Goal: Information Seeking & Learning: Learn about a topic

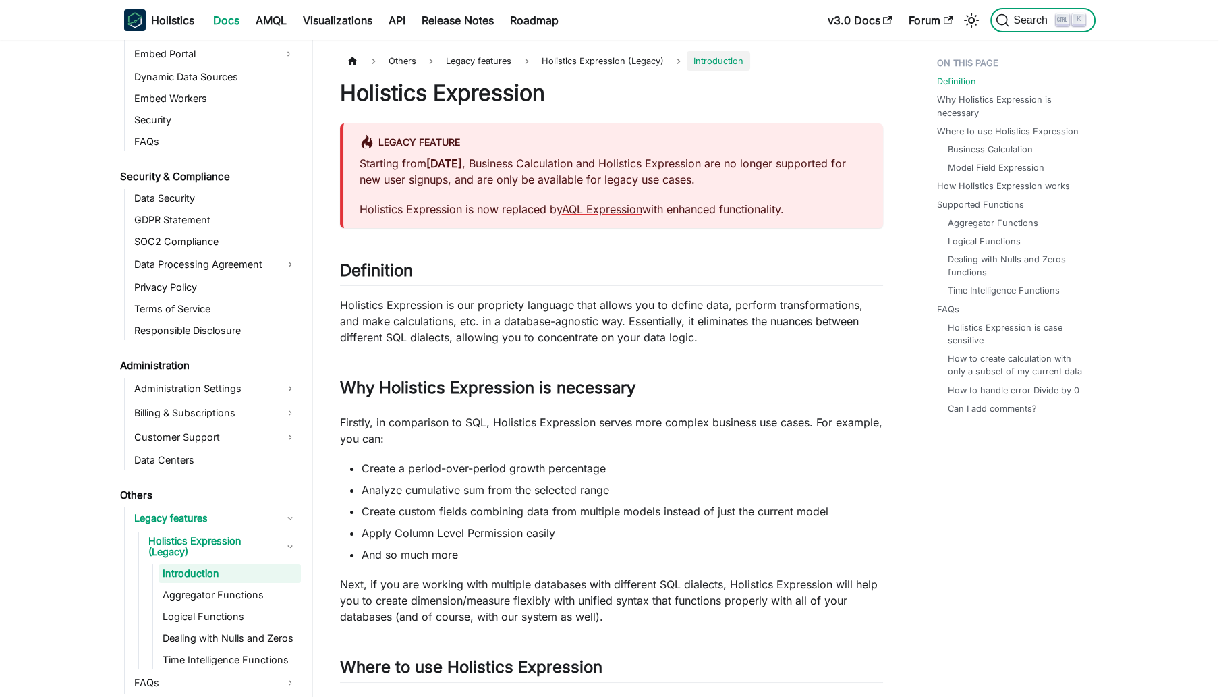
click at [1022, 17] on span "Search" at bounding box center [1032, 20] width 47 height 12
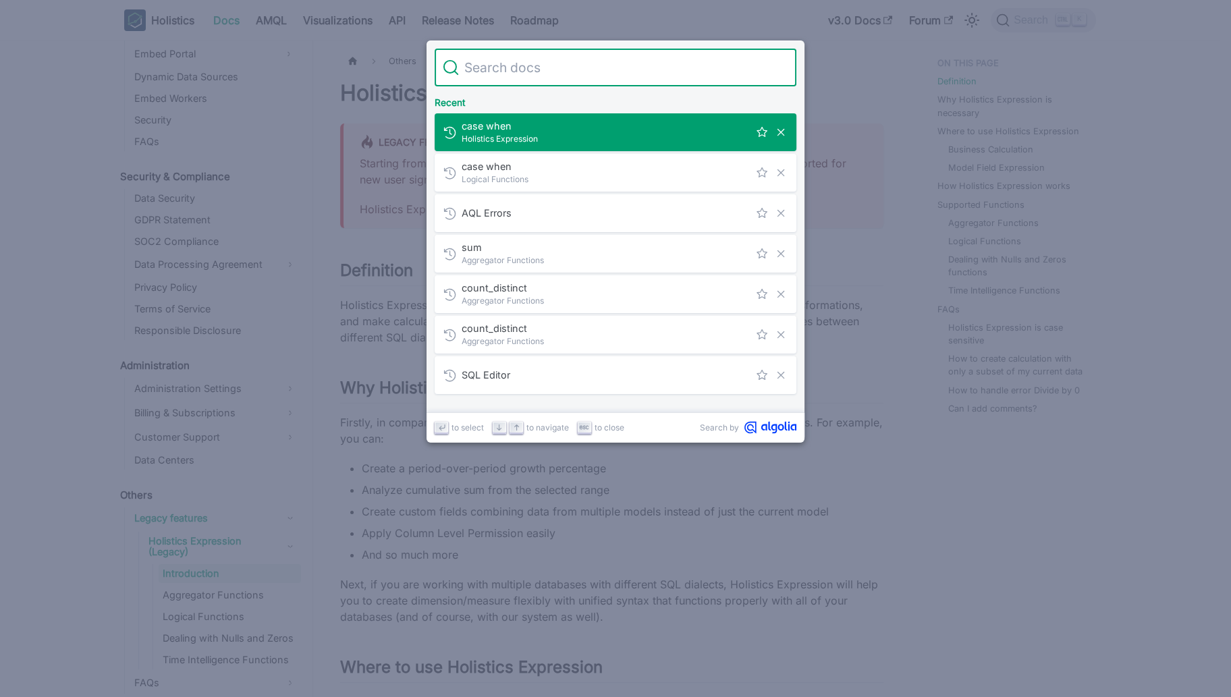
type input "v"
type input "safe_divide( count_distinct(customer_segments_category_by_order_"
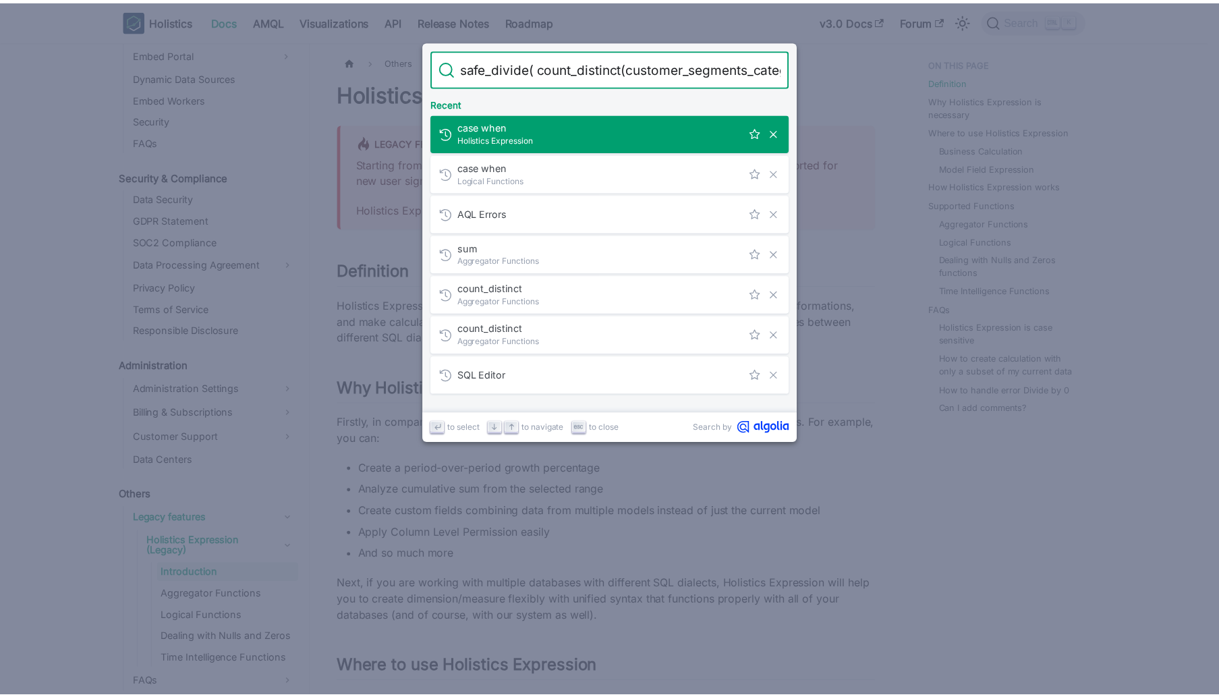
scroll to position [0, 107]
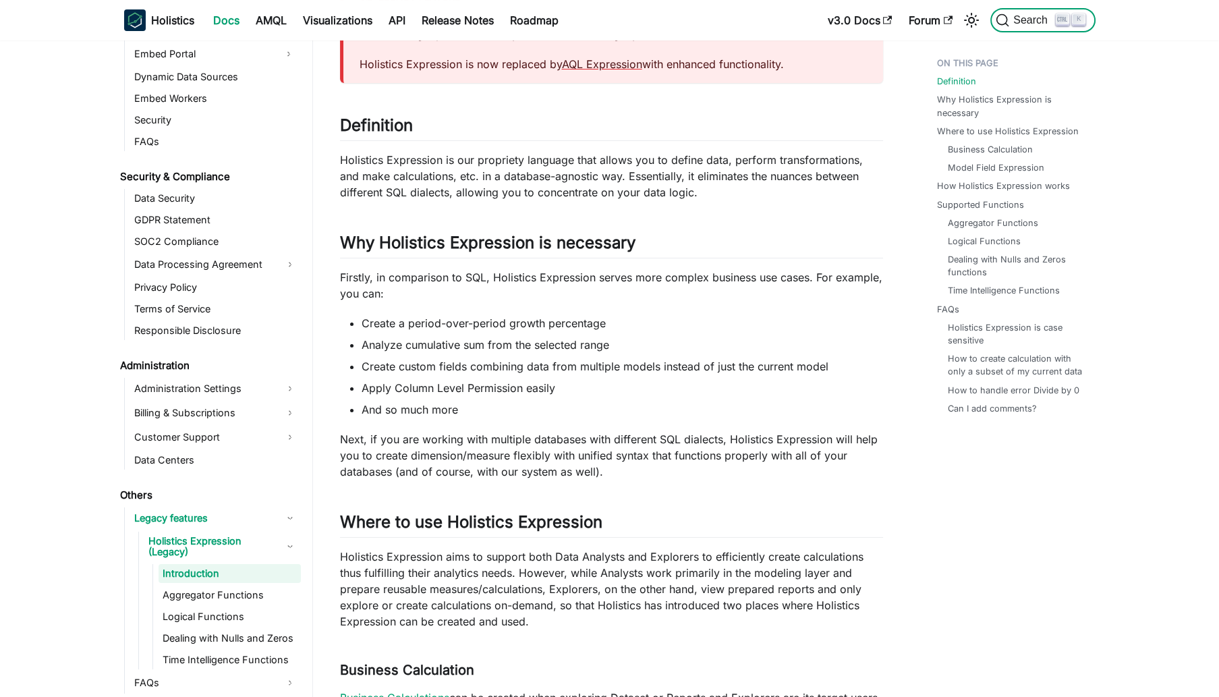
scroll to position [150, 0]
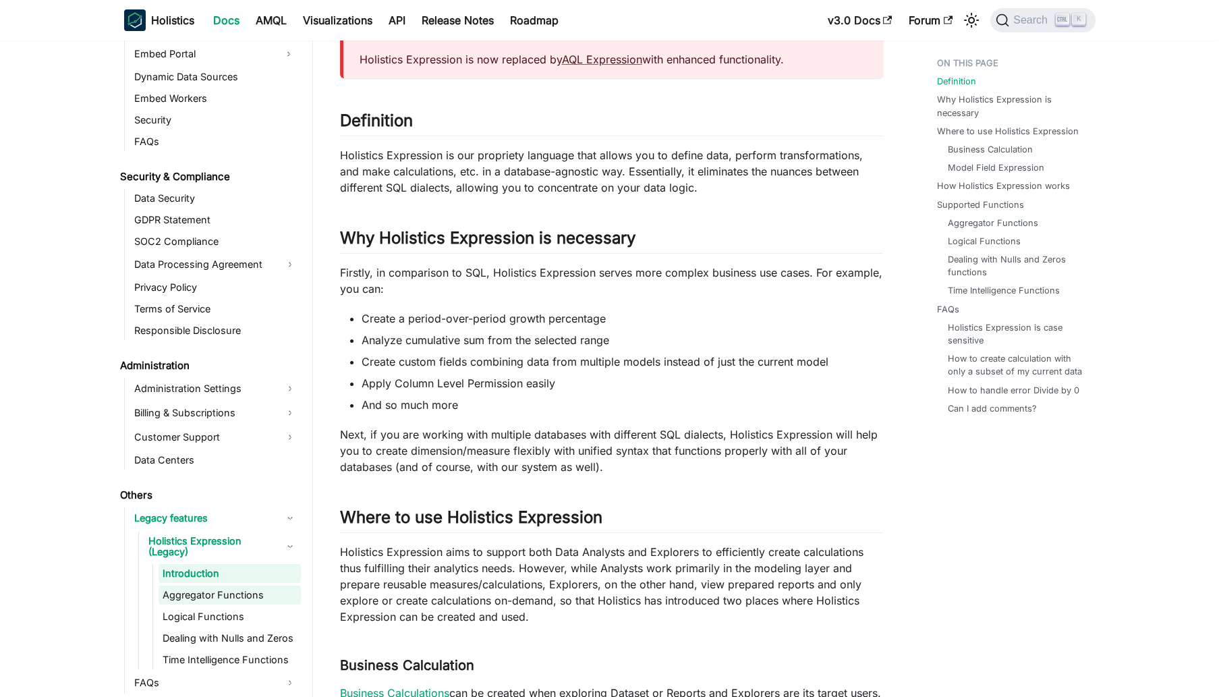
click at [219, 589] on link "Aggregator Functions" at bounding box center [230, 595] width 142 height 19
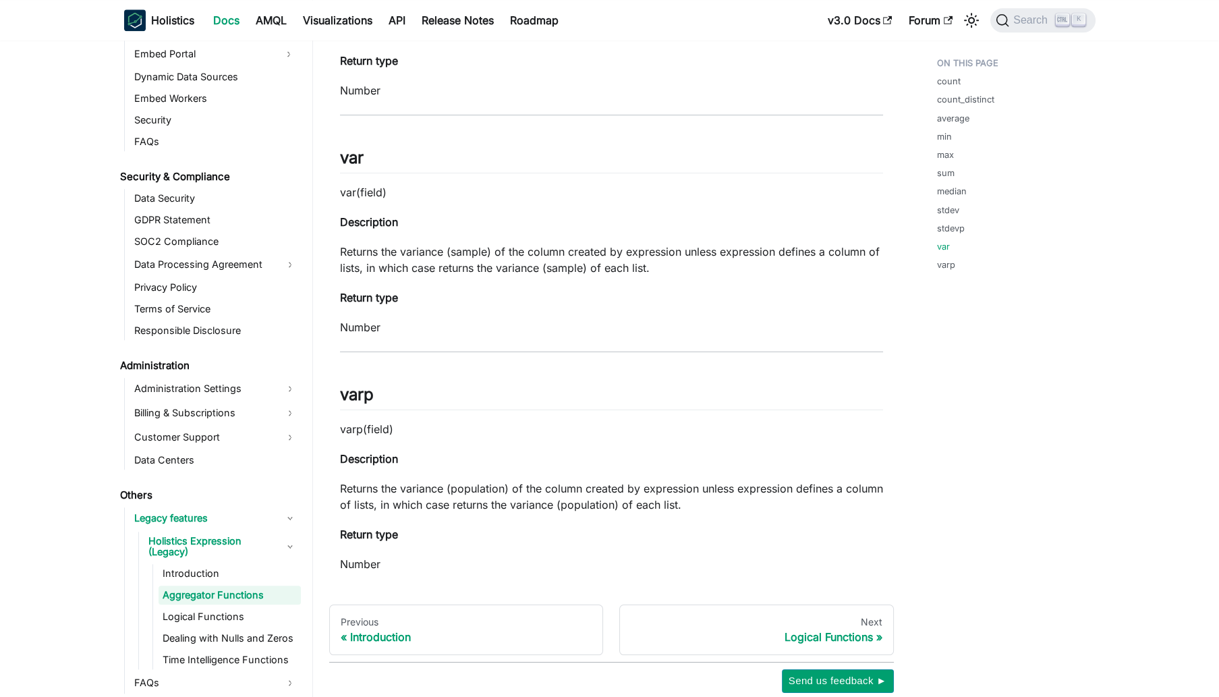
scroll to position [2697, 0]
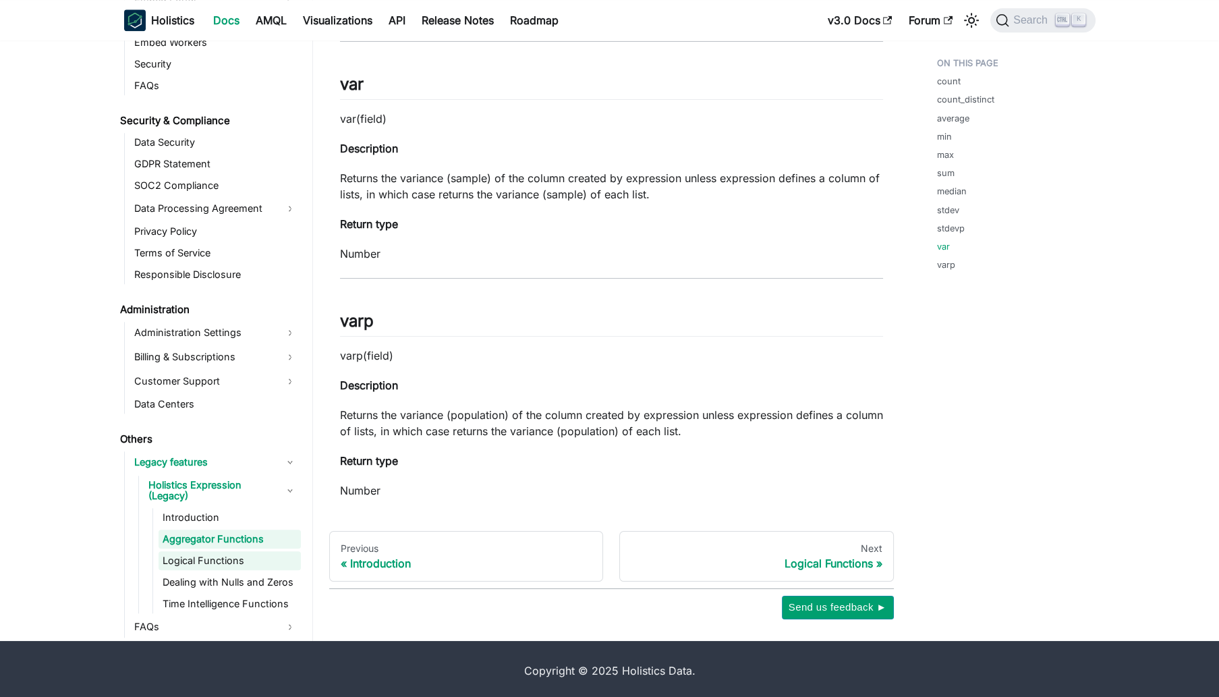
click at [230, 553] on link "Logical Functions" at bounding box center [230, 560] width 142 height 19
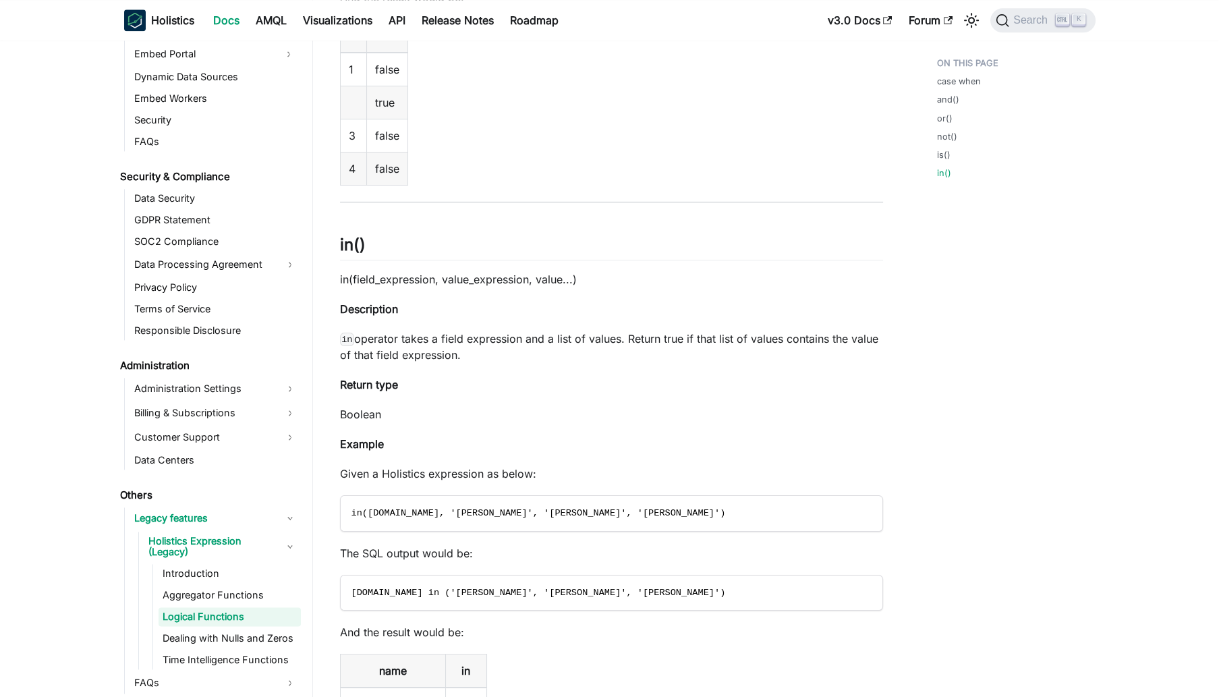
scroll to position [3655, 0]
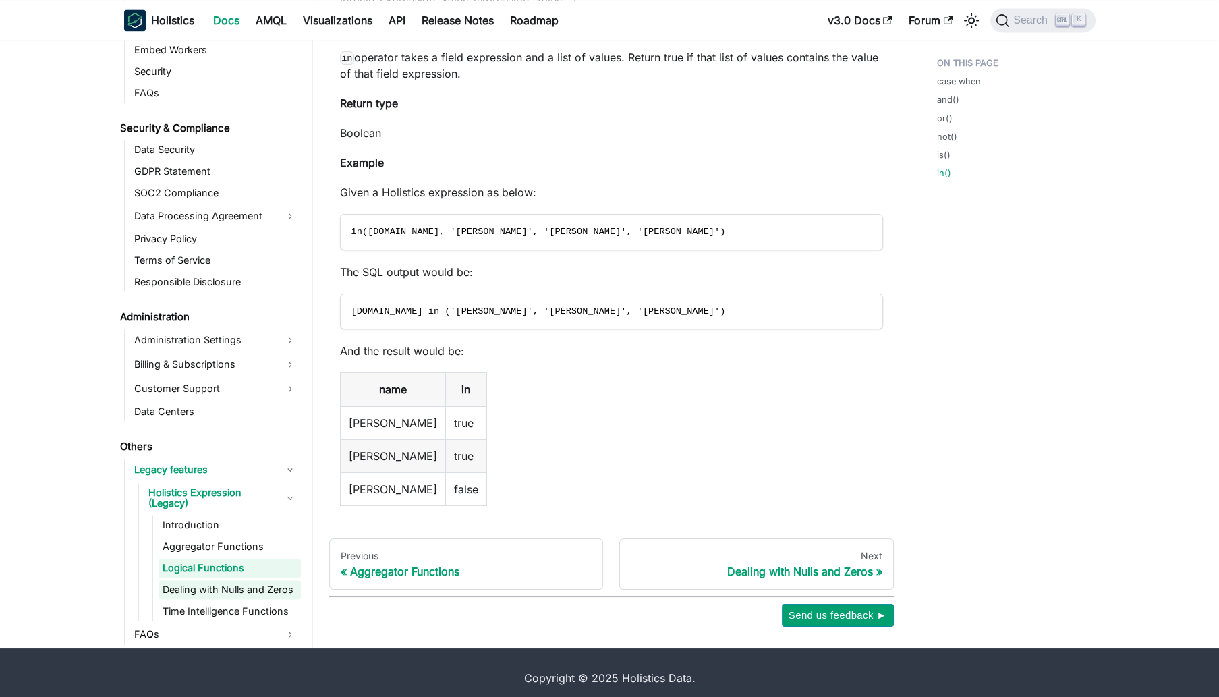
click at [250, 580] on link "Dealing with Nulls and Zeros" at bounding box center [230, 589] width 142 height 19
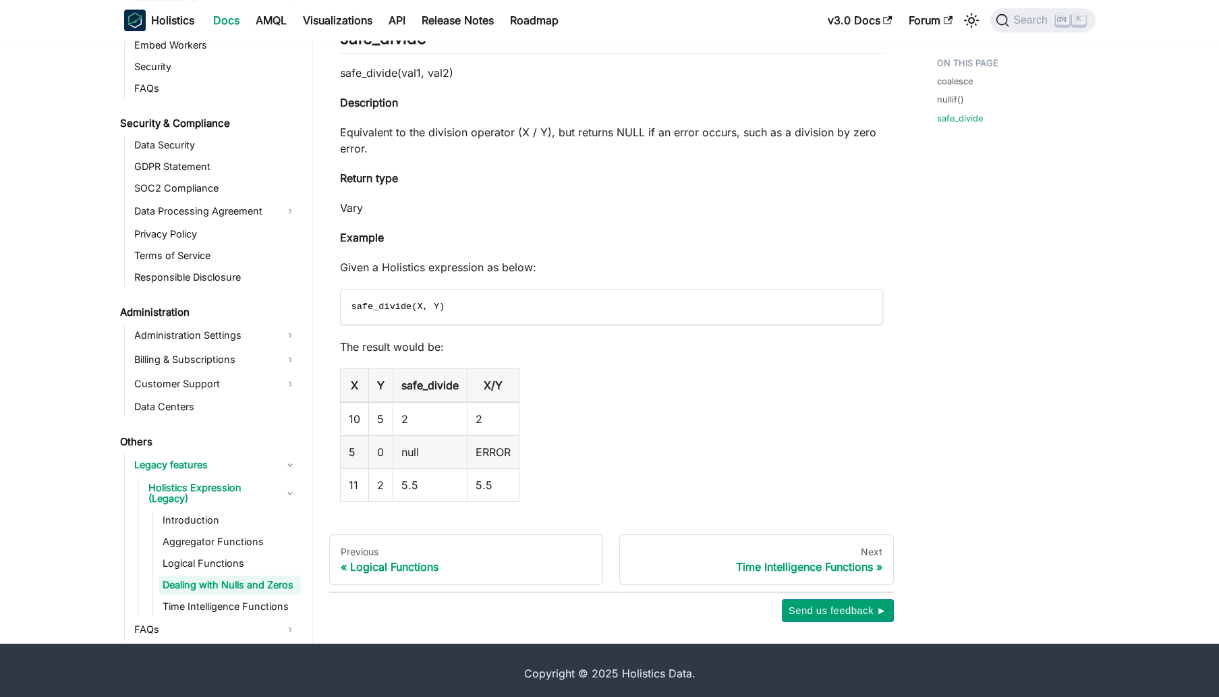
scroll to position [1280, 0]
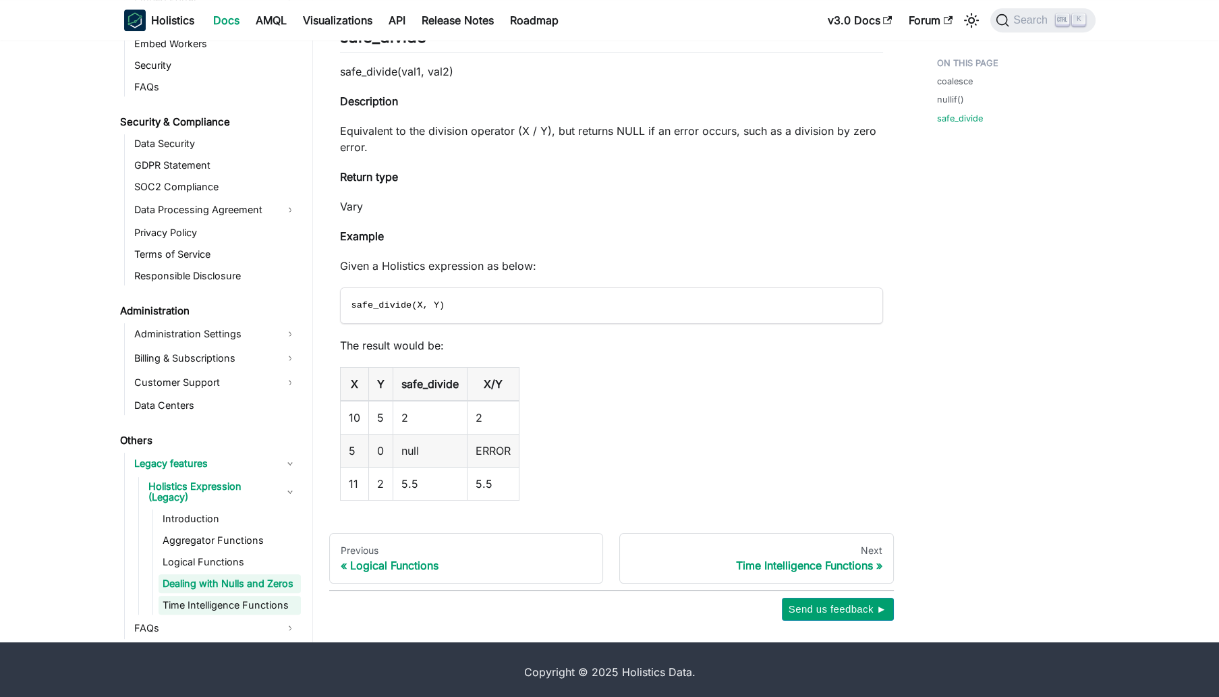
click at [204, 596] on link "Time Intelligence Functions" at bounding box center [230, 605] width 142 height 19
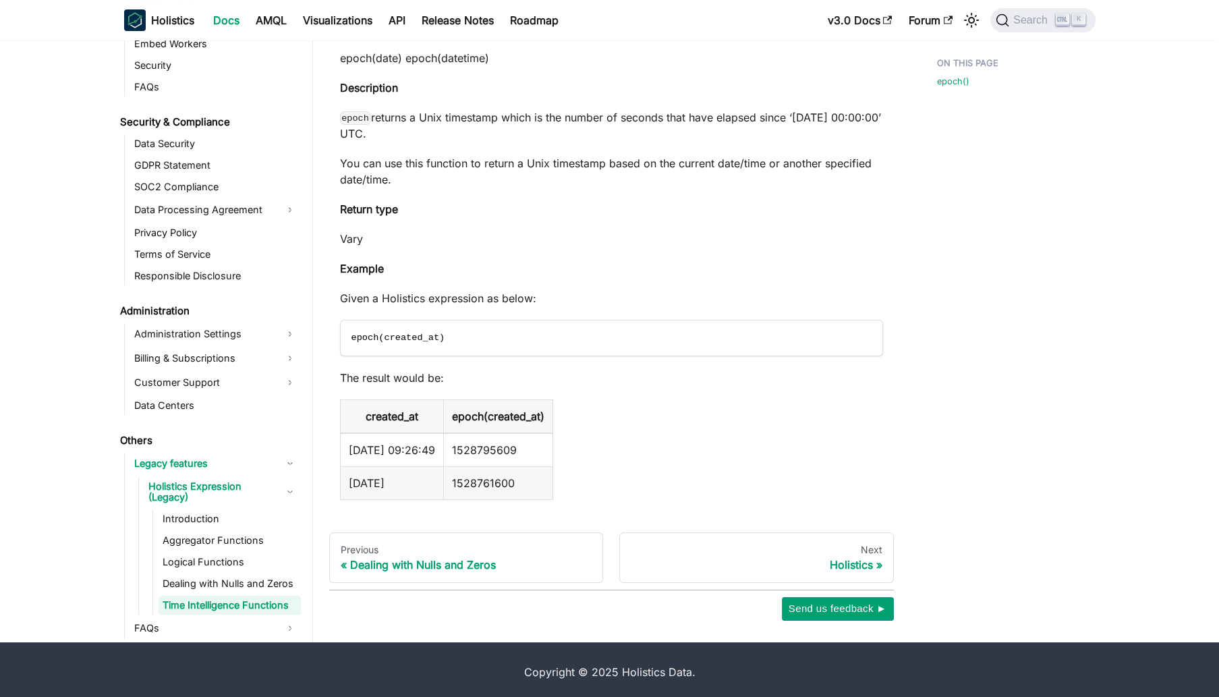
scroll to position [266, 0]
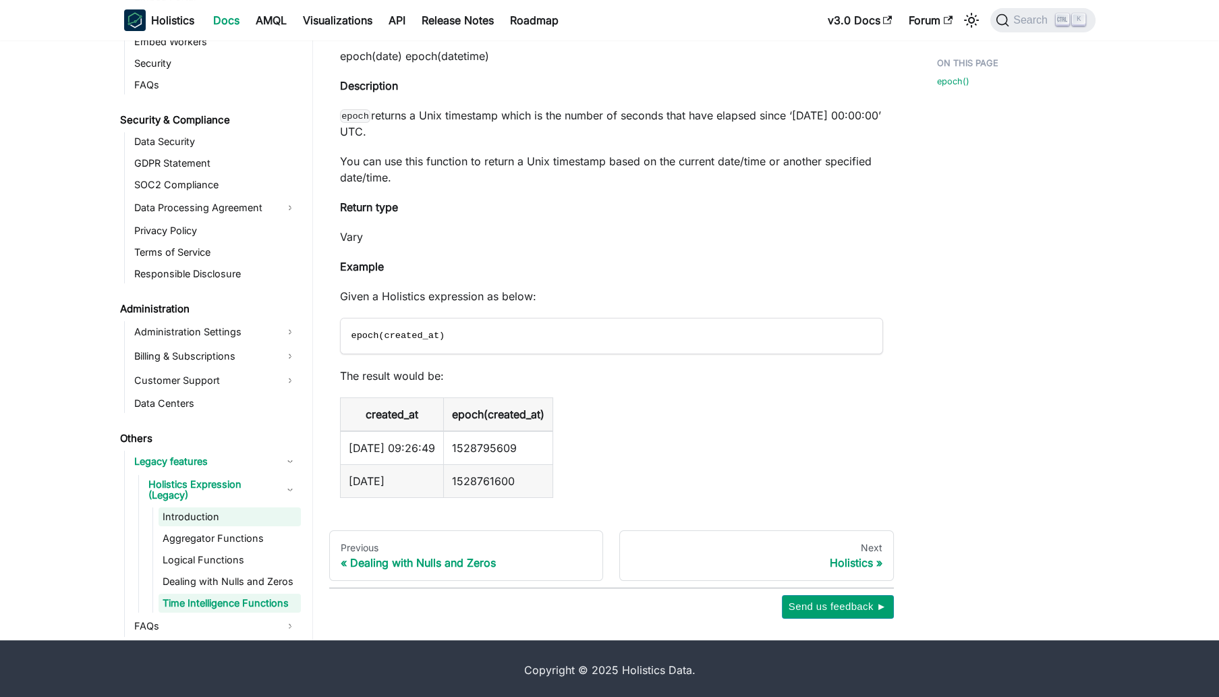
click at [215, 517] on link "Introduction" at bounding box center [230, 516] width 142 height 19
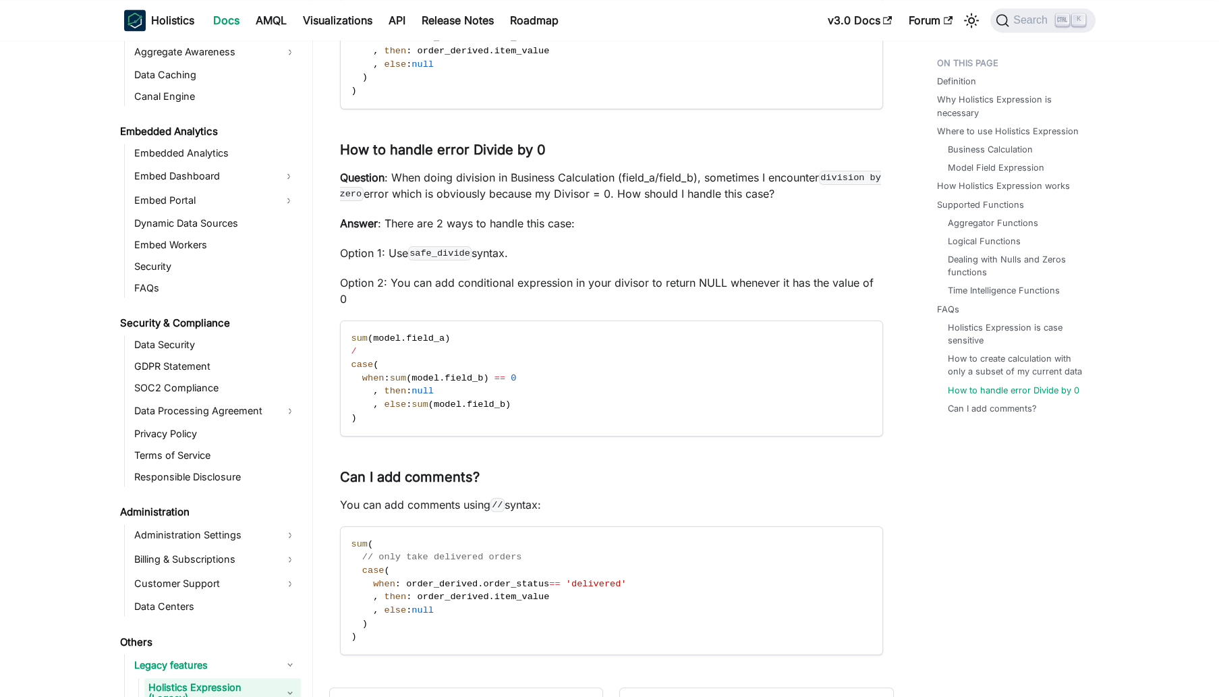
scroll to position [1495, 0]
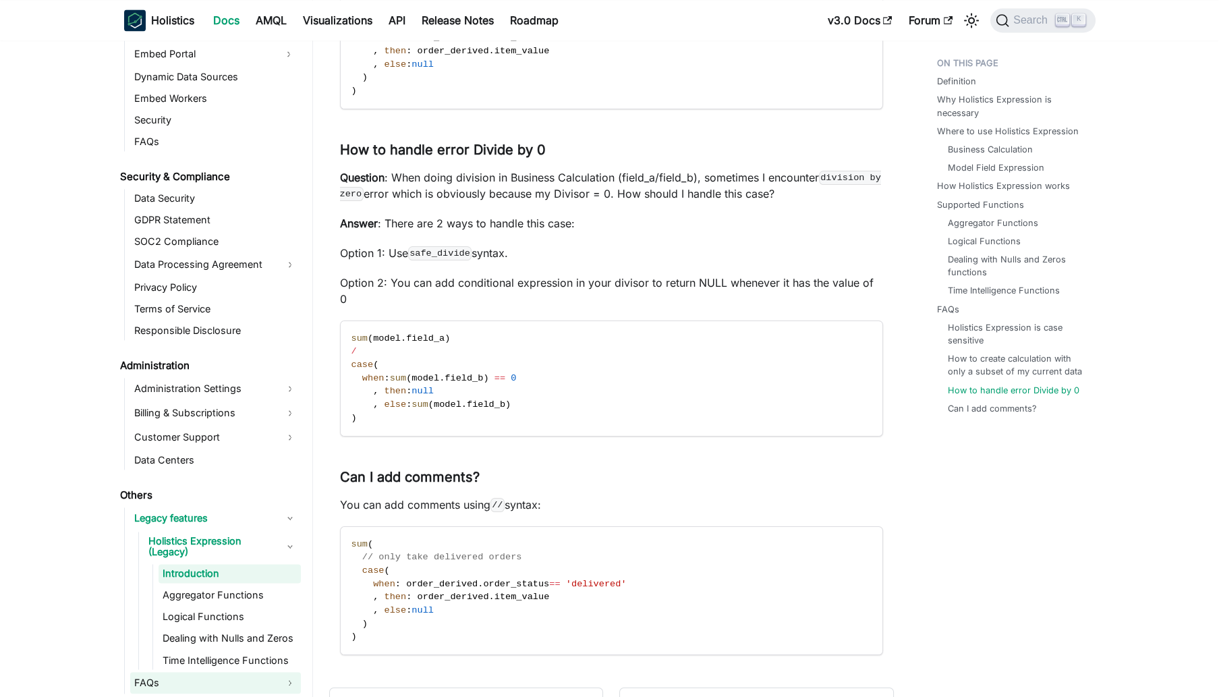
click at [177, 675] on link "FAQs" at bounding box center [215, 683] width 171 height 22
